Goal: Information Seeking & Learning: Learn about a topic

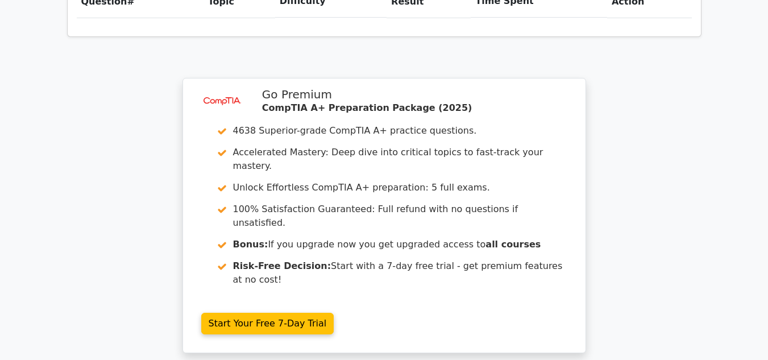
scroll to position [905, 0]
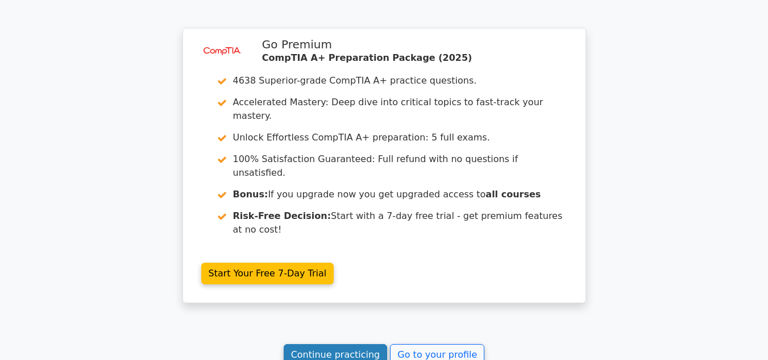
click at [306, 344] on link "Continue practicing" at bounding box center [336, 355] width 104 height 22
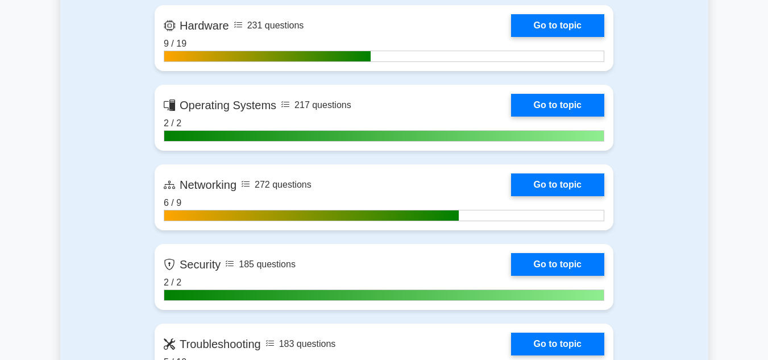
scroll to position [807, 0]
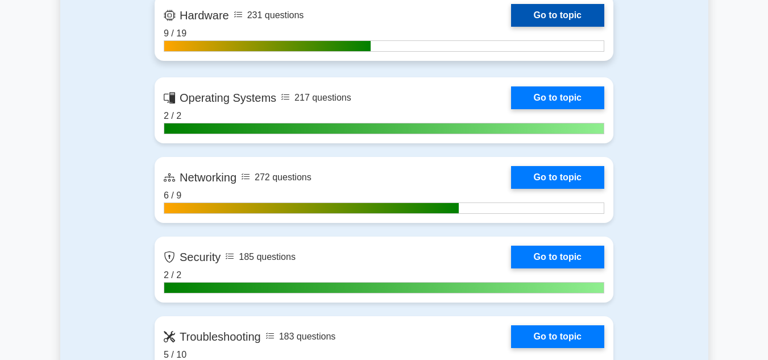
click at [558, 23] on link "Go to topic" at bounding box center [557, 15] width 93 height 23
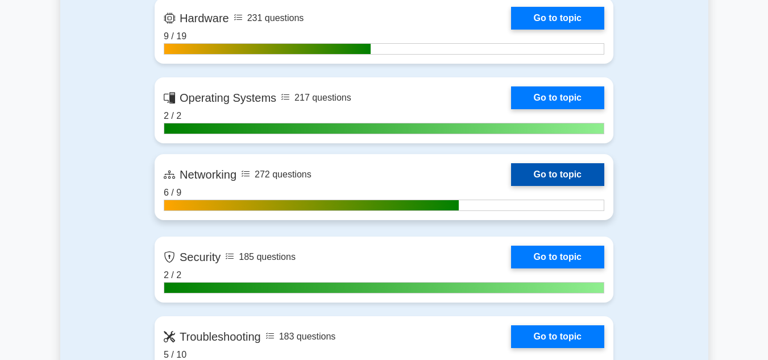
click at [547, 177] on link "Go to topic" at bounding box center [557, 174] width 93 height 23
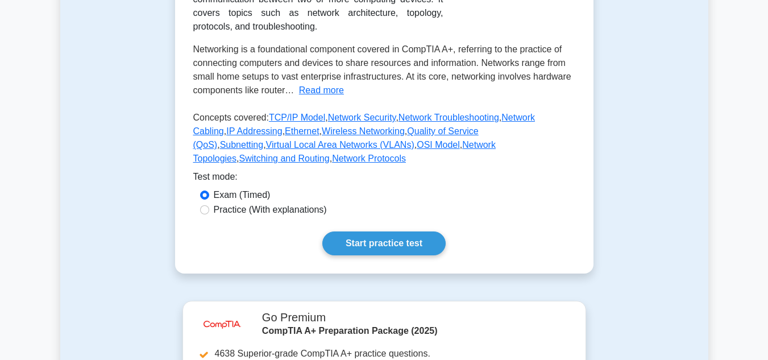
scroll to position [248, 0]
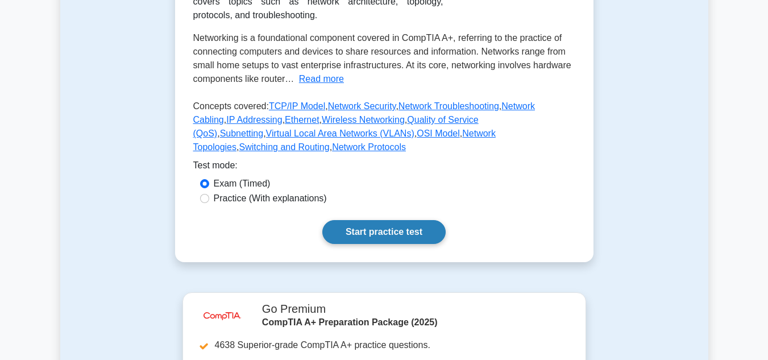
click at [354, 220] on link "Start practice test" at bounding box center [383, 232] width 123 height 24
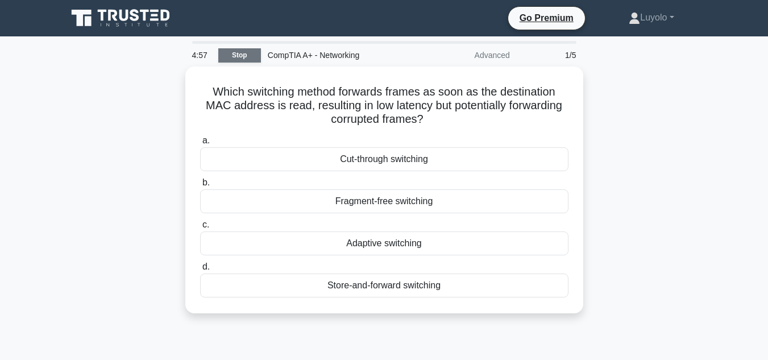
click at [234, 57] on link "Stop" at bounding box center [239, 55] width 43 height 14
